Goal: Transaction & Acquisition: Purchase product/service

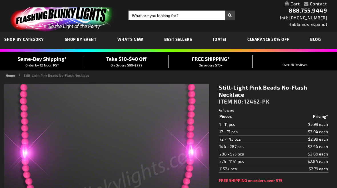
type input "5639"
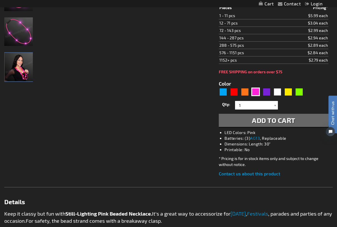
scroll to position [103, 0]
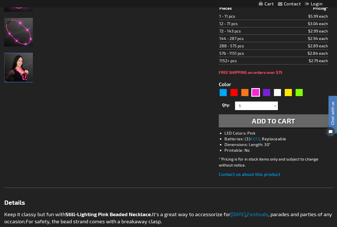
click at [16, 68] on img "Woman displaying Light Up Pink Beaded Necklace, No-Flash" at bounding box center [19, 67] width 29 height 29
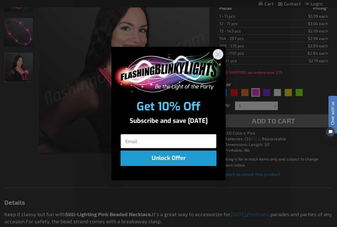
click at [218, 55] on circle "Close dialog" at bounding box center [217, 53] width 9 height 9
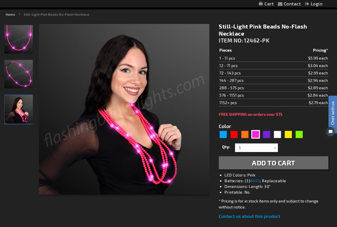
click at [13, 42] on img "Light Up Pink Beaded Necklace, No-Flash" at bounding box center [18, 39] width 29 height 29
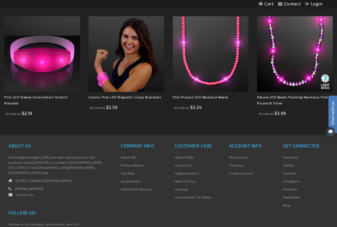
scroll to position [378, 0]
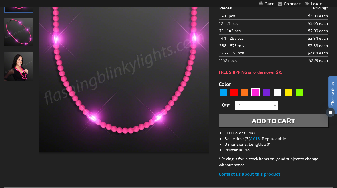
click at [274, 104] on div at bounding box center [275, 105] width 6 height 9
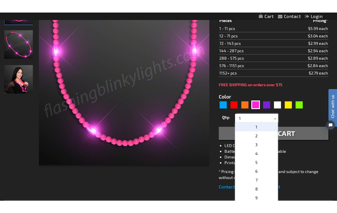
scroll to position [103, 0]
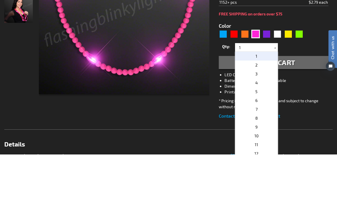
click at [263, 128] on p "3" at bounding box center [256, 132] width 43 height 9
type input "3"
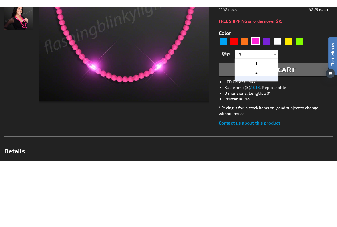
scroll to position [162, 0]
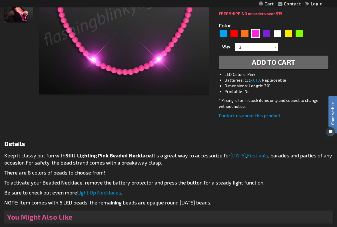
click at [292, 64] on span "Add to Cart" at bounding box center [273, 62] width 43 height 8
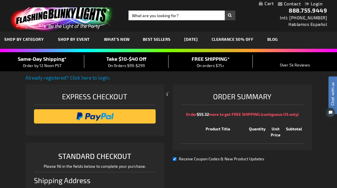
select select "US"
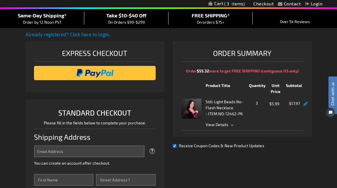
scroll to position [32, 0]
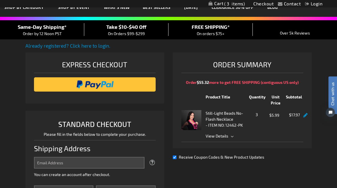
click at [229, 133] on span "View Details" at bounding box center [255, 136] width 98 height 6
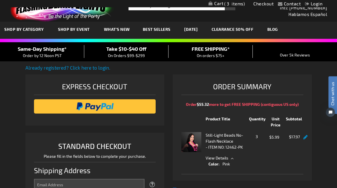
scroll to position [0, 0]
